Goal: Check status: Check status

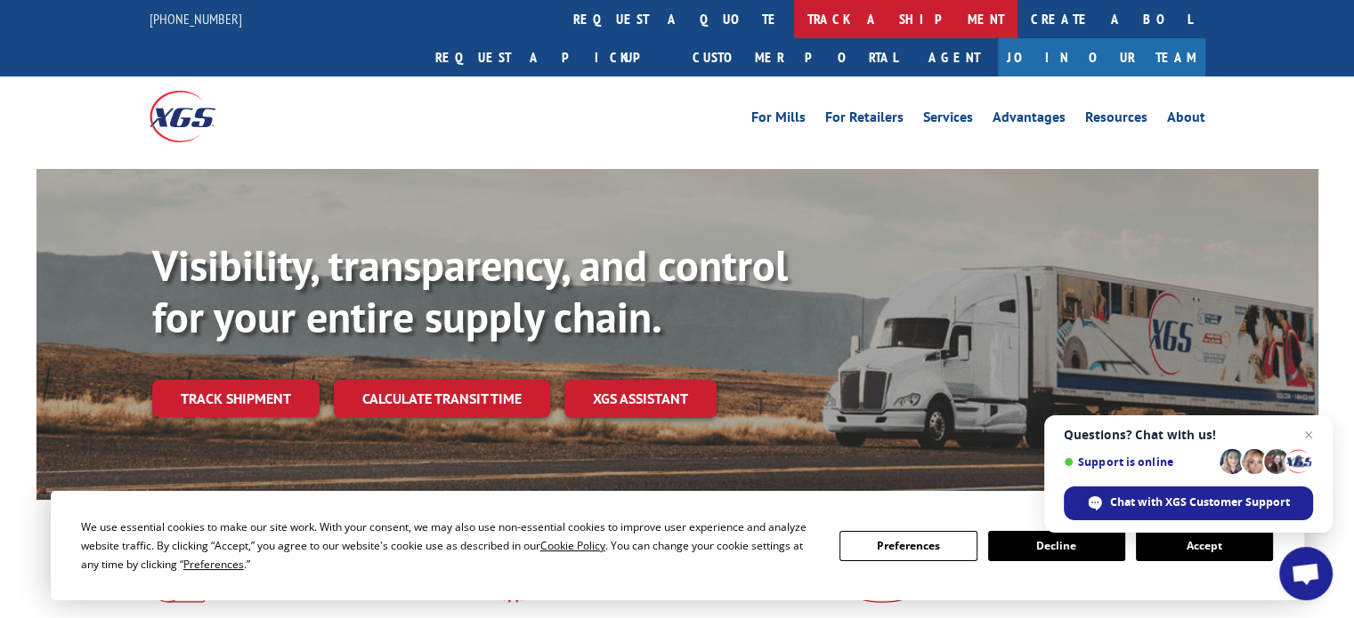
click at [794, 9] on link "track a shipment" at bounding box center [905, 19] width 223 height 38
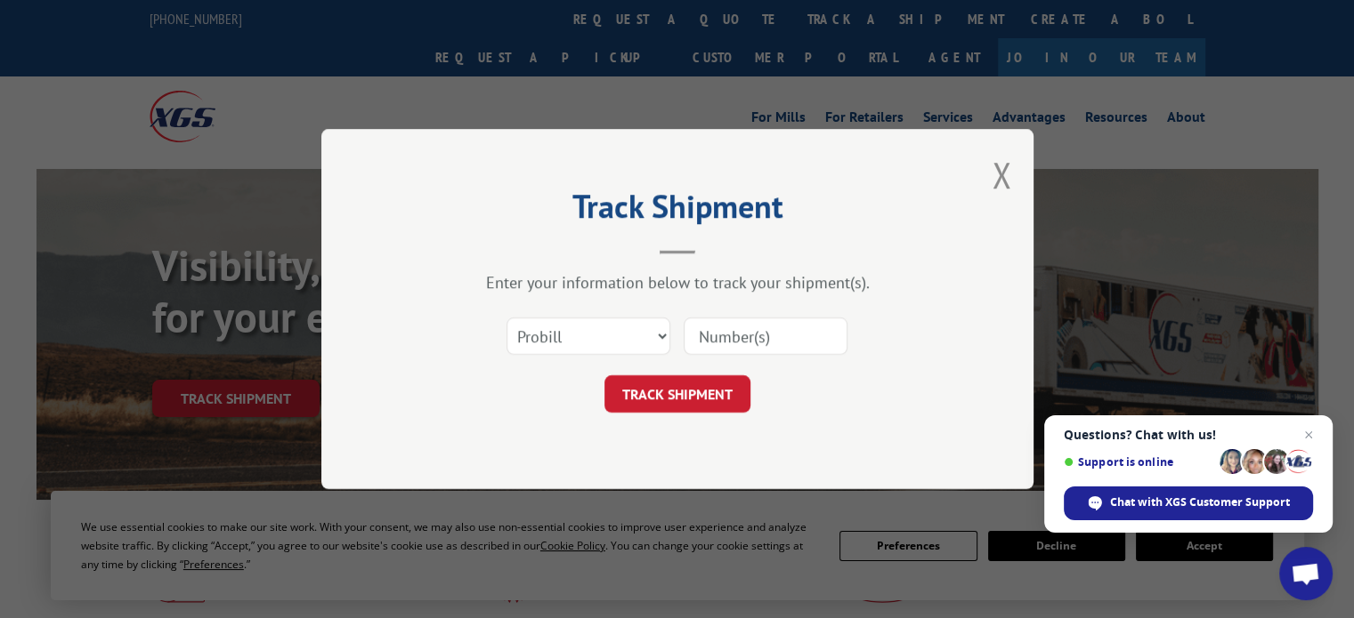
click at [714, 337] on input at bounding box center [765, 336] width 164 height 37
paste input "17668856"
type input "17668856"
click at [656, 404] on button "TRACK SHIPMENT" at bounding box center [677, 394] width 146 height 37
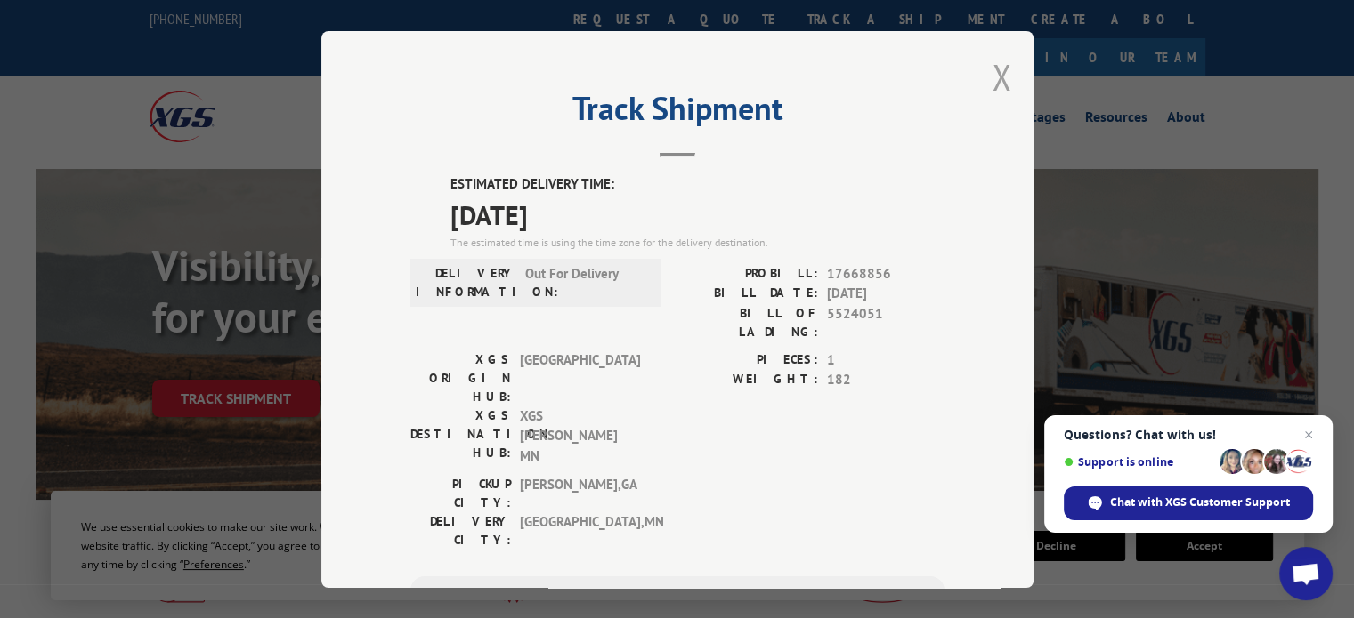
click at [991, 73] on button "Close modal" at bounding box center [1001, 76] width 20 height 47
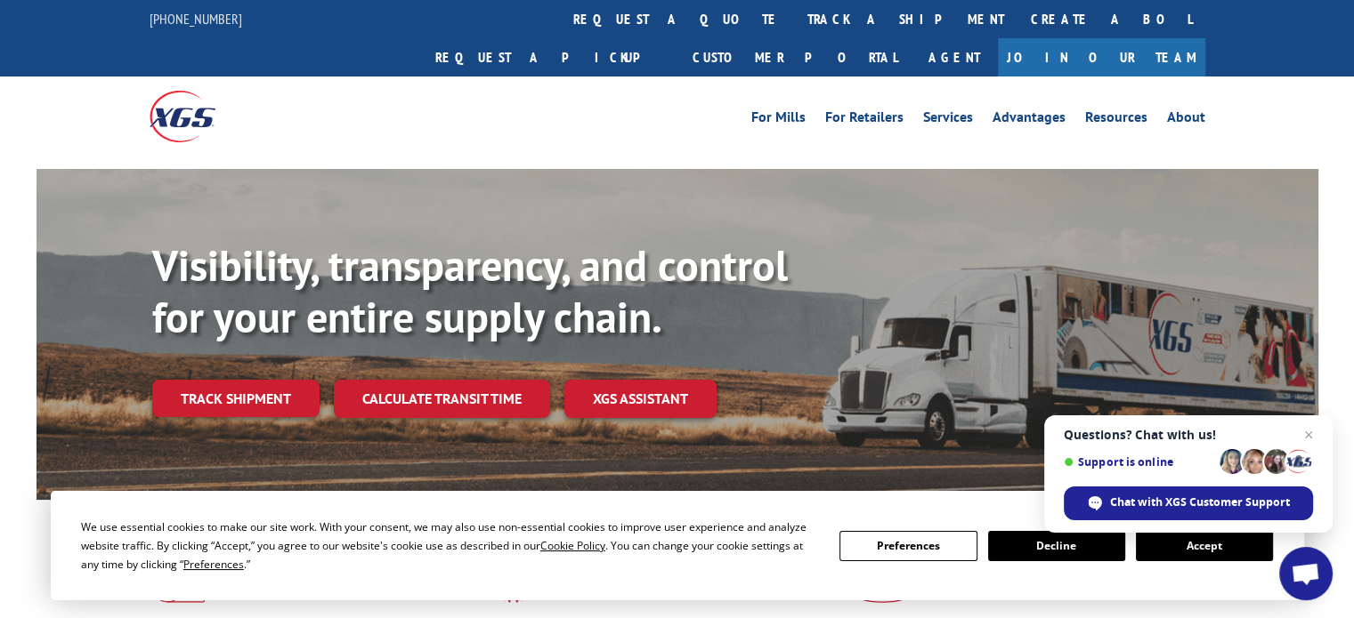
click at [1199, 550] on button "Accept" at bounding box center [1204, 546] width 137 height 30
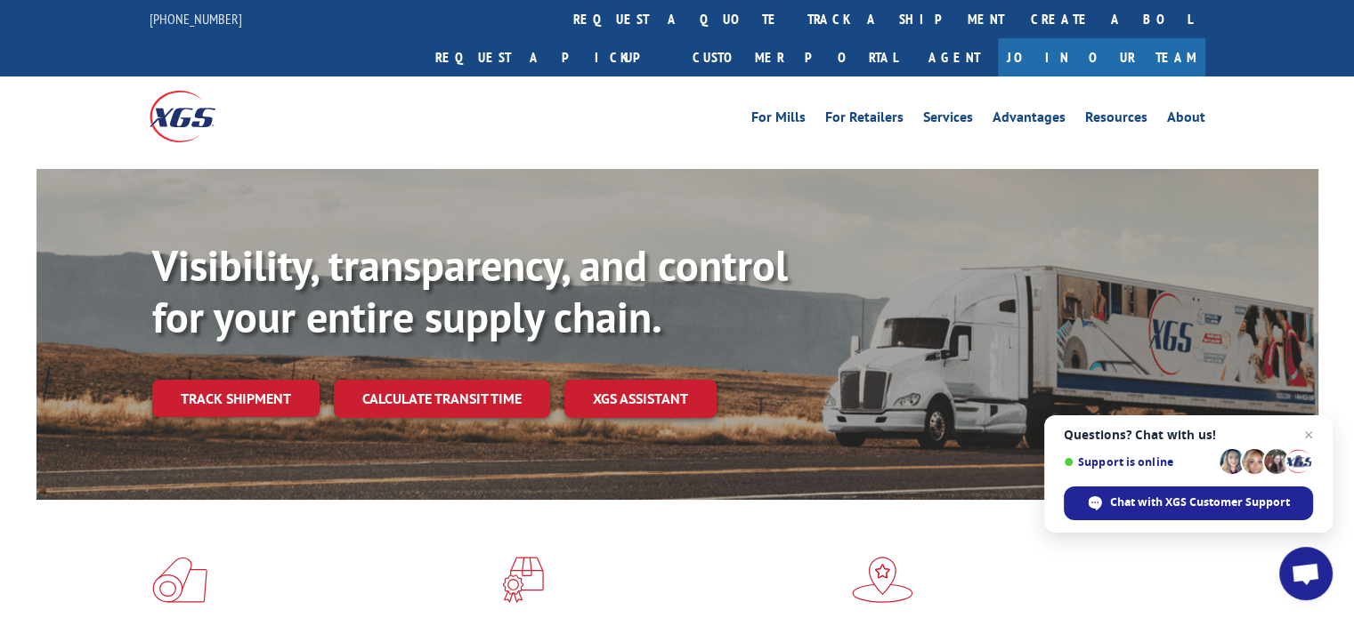
drag, startPoint x: 619, startPoint y: 25, endPoint x: 630, endPoint y: 36, distance: 15.1
click at [794, 26] on link "track a shipment" at bounding box center [905, 19] width 223 height 38
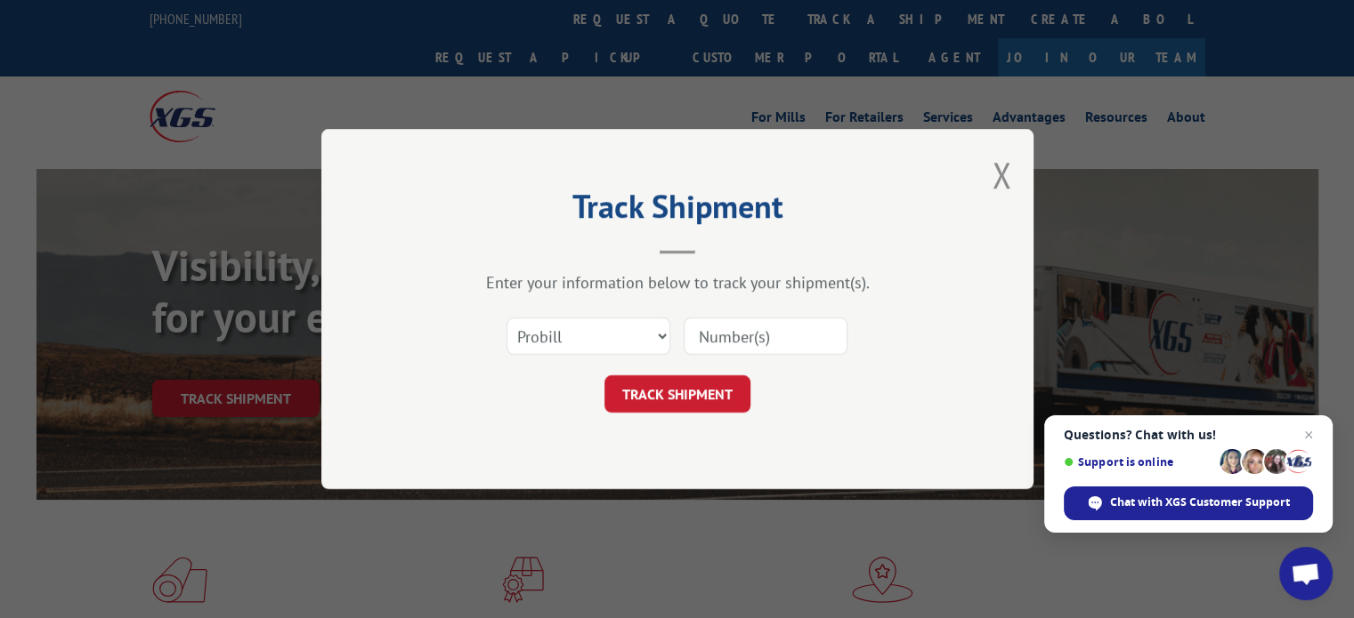
click at [715, 335] on input at bounding box center [765, 336] width 164 height 37
paste input "17668861"
type input "17668861"
click at [681, 385] on button "TRACK SHIPMENT" at bounding box center [677, 394] width 146 height 37
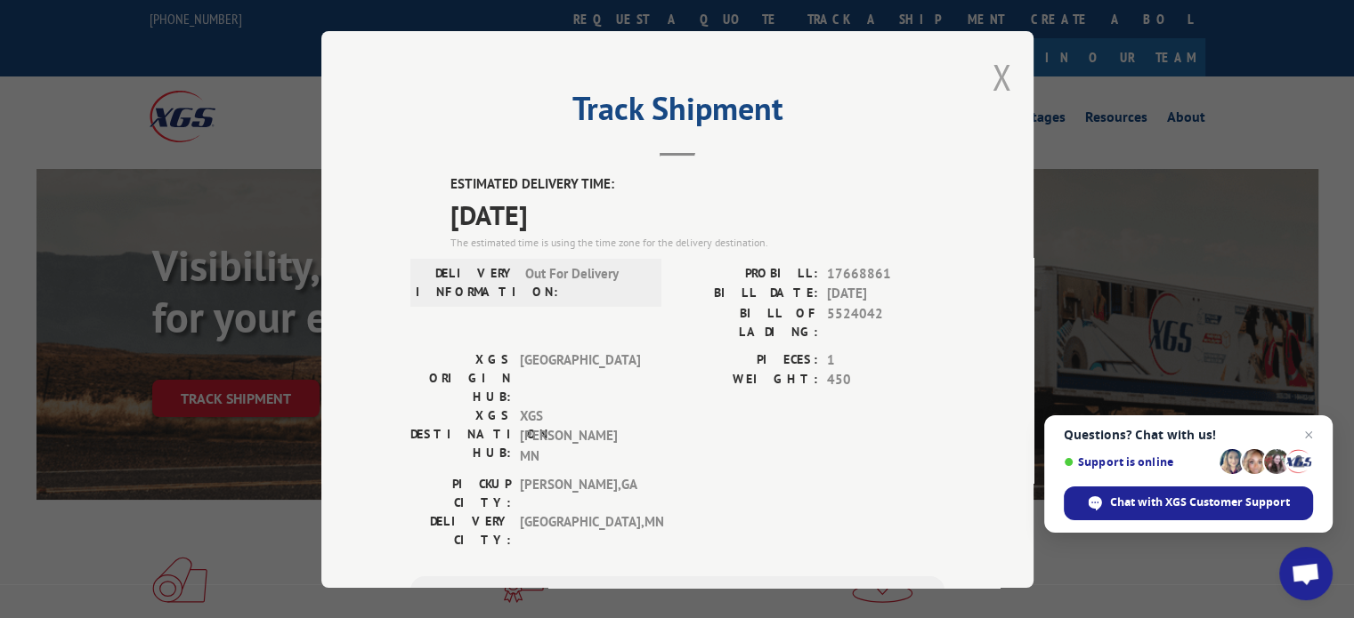
click at [992, 73] on button "Close modal" at bounding box center [1001, 76] width 20 height 47
